Goal: Information Seeking & Learning: Check status

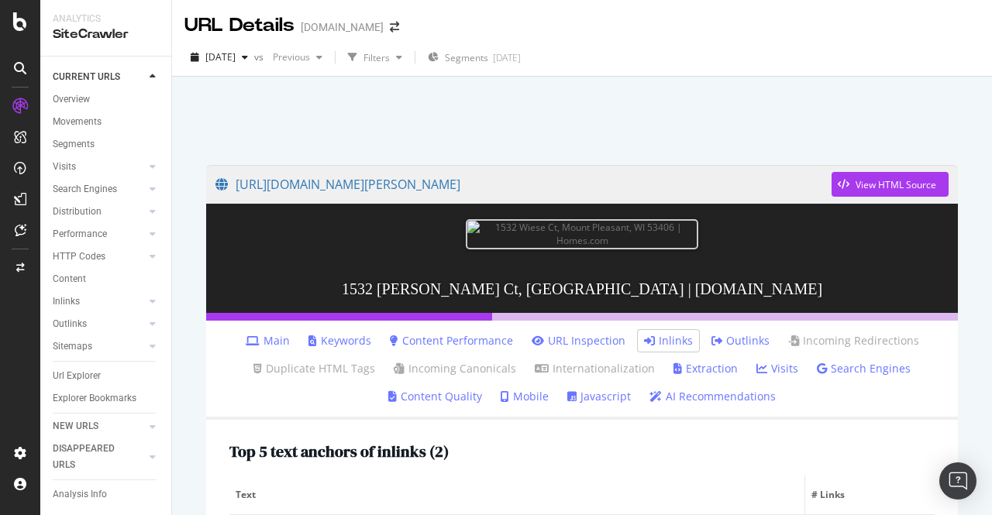
scroll to position [60, 0]
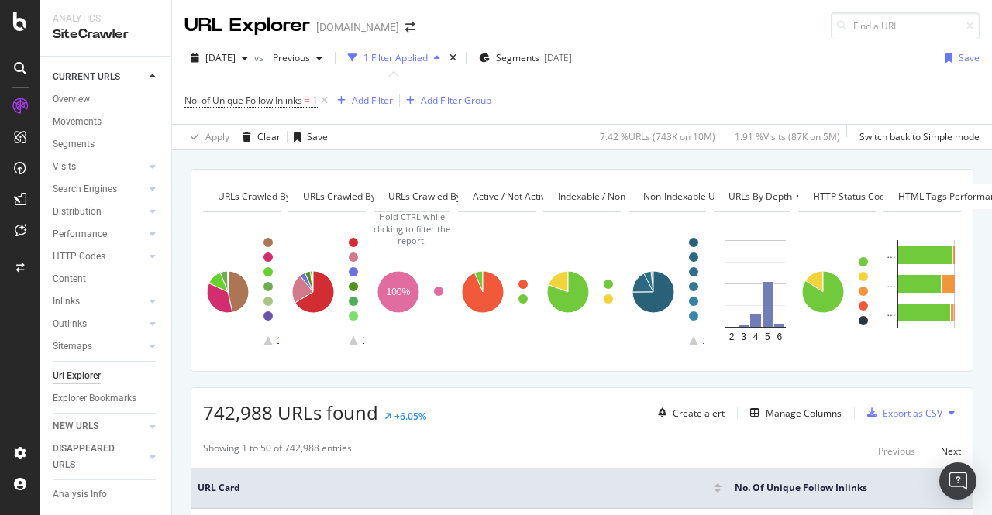
scroll to position [1240, 0]
